Goal: Navigation & Orientation: Find specific page/section

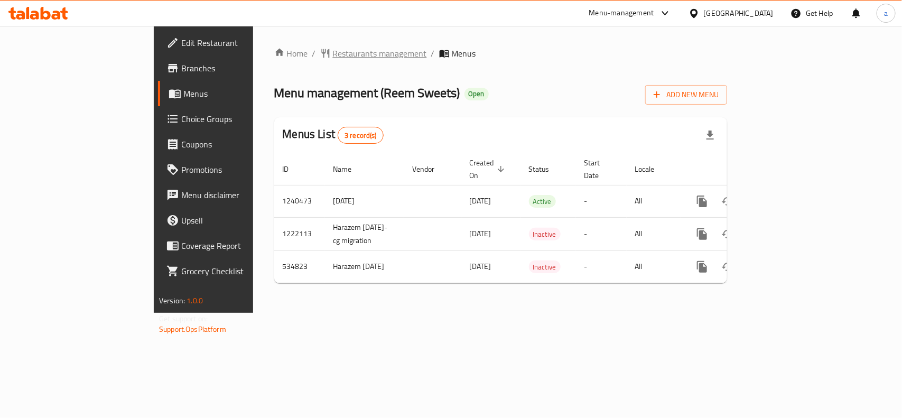
click at [333, 53] on span "Restaurants management" at bounding box center [380, 53] width 94 height 13
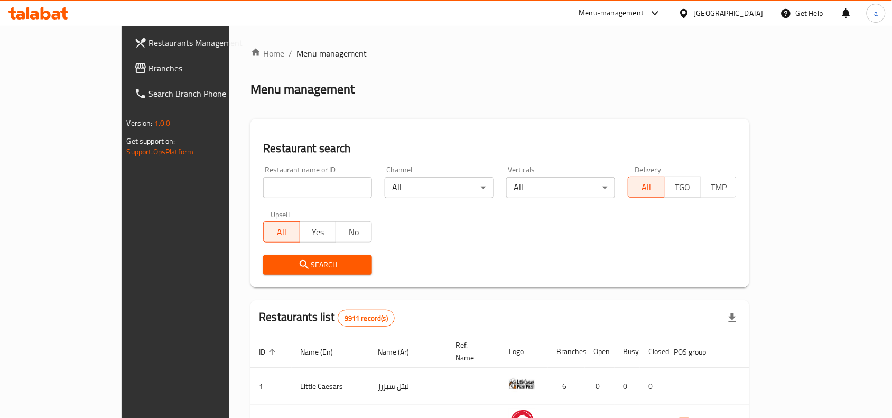
click at [149, 74] on span "Branches" at bounding box center [205, 68] width 113 height 13
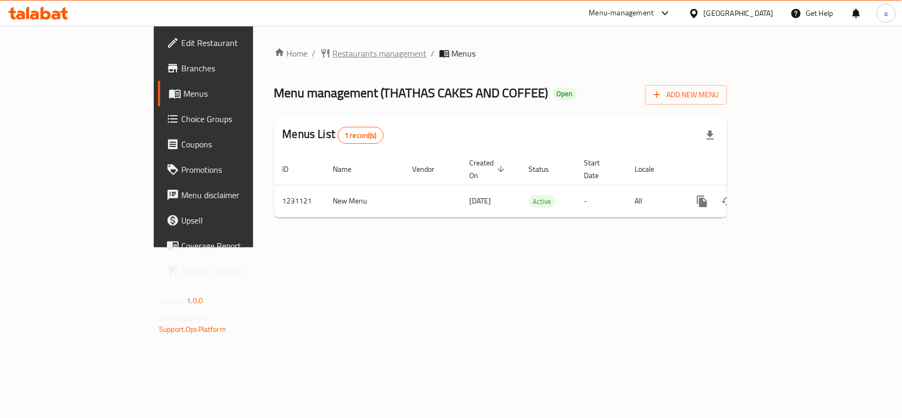
click at [333, 51] on span "Restaurants management" at bounding box center [380, 53] width 94 height 13
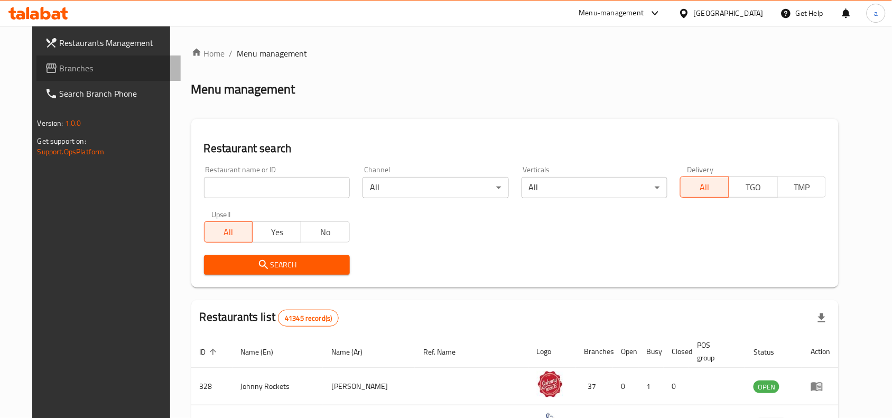
click at [60, 71] on span "Branches" at bounding box center [116, 68] width 113 height 13
